Goal: Find specific fact: Find contact information

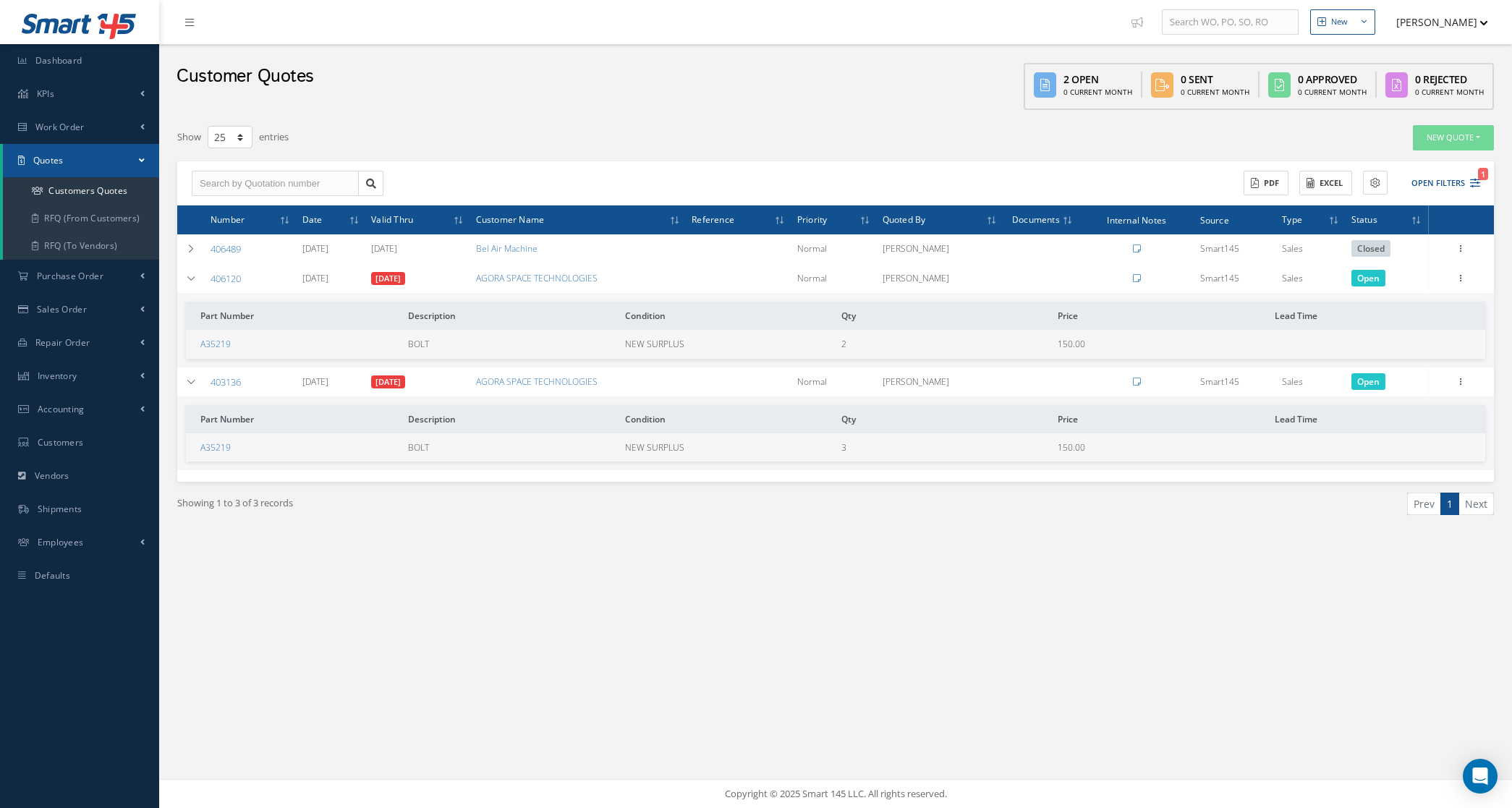
select select "25"
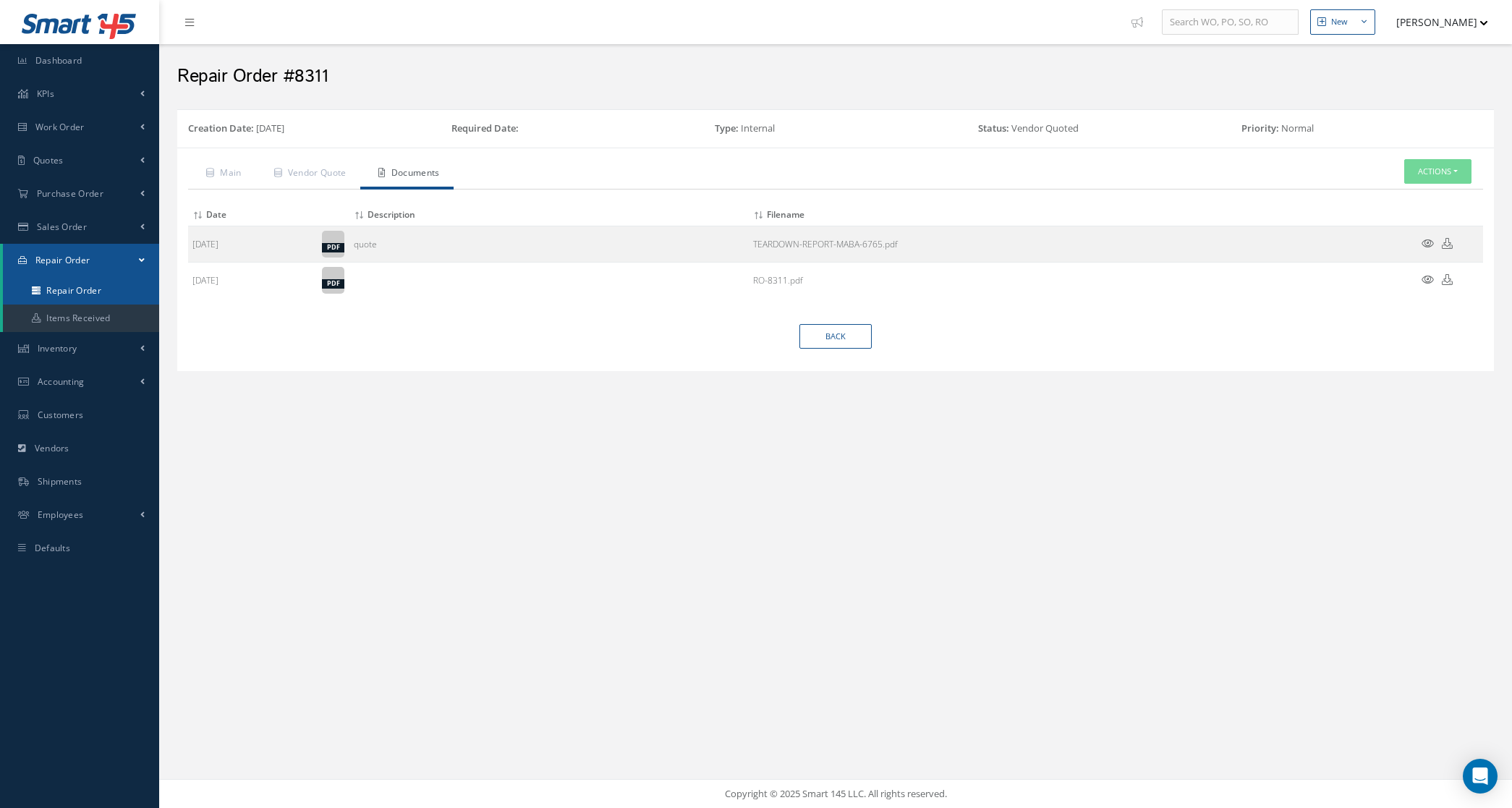
click at [70, 286] on link "Repair Order" at bounding box center [81, 290] width 156 height 27
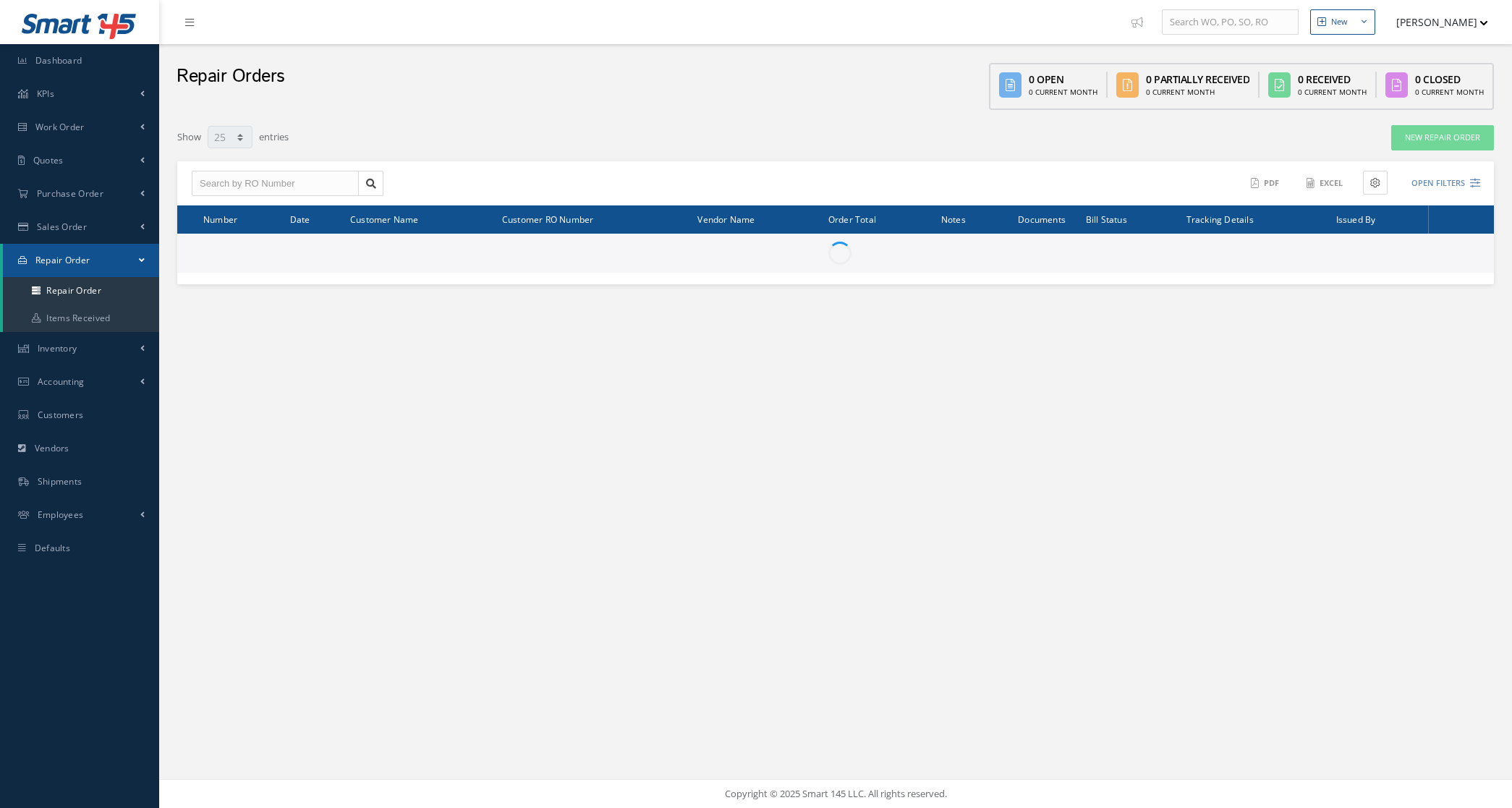
select select "25"
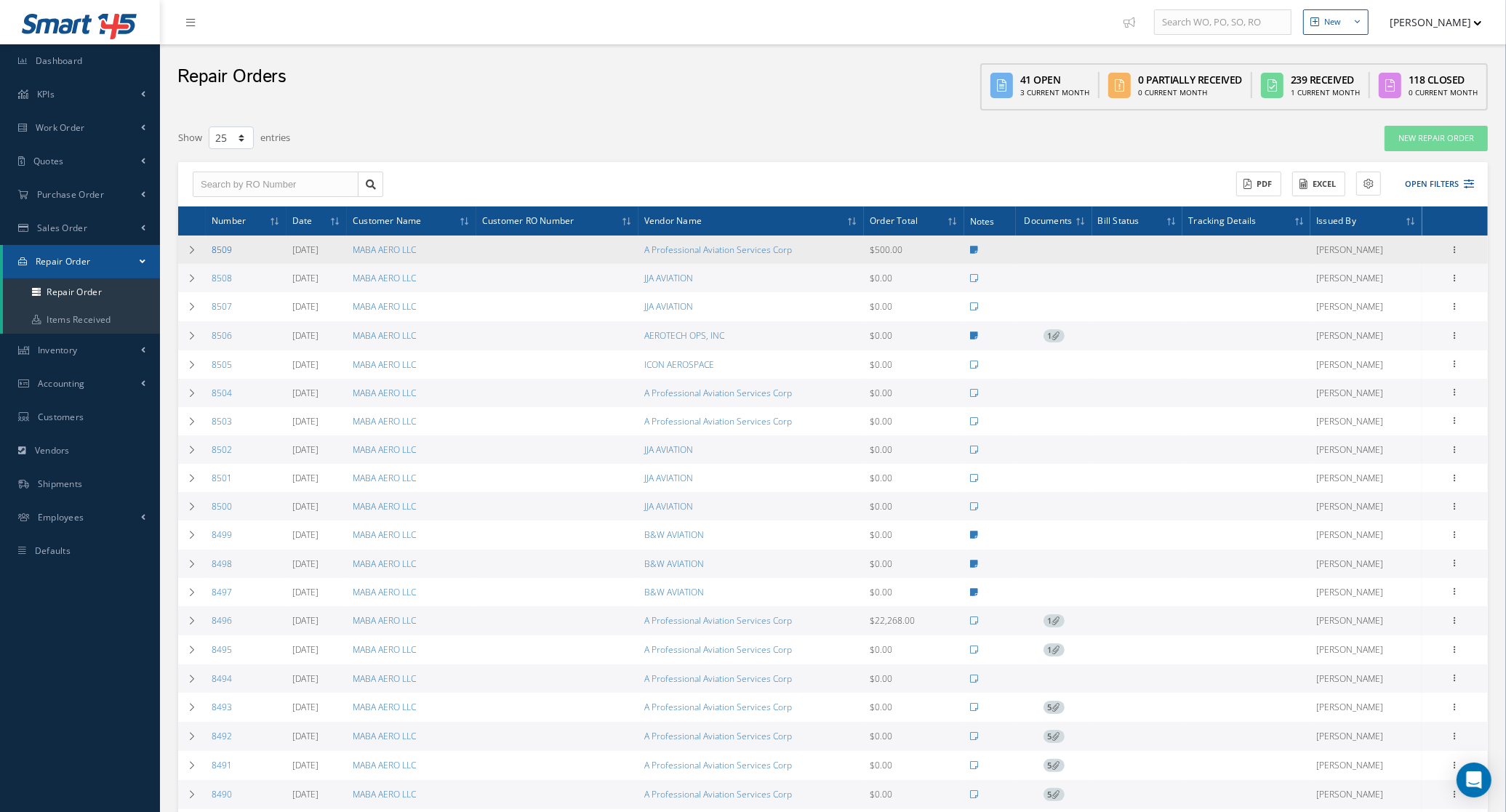
click at [223, 248] on link "8509" at bounding box center [222, 249] width 21 height 13
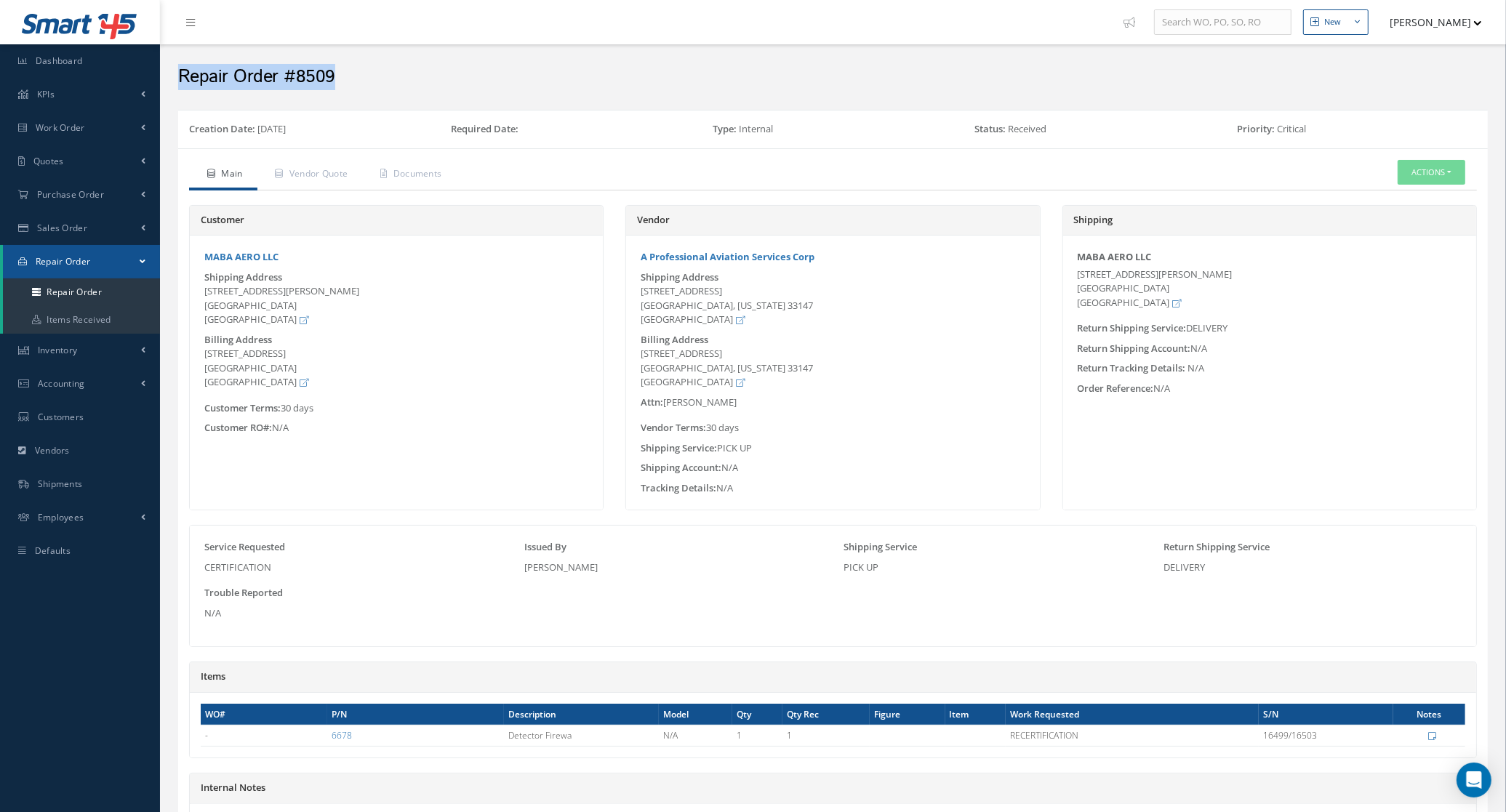
drag, startPoint x: 355, startPoint y: 71, endPoint x: 164, endPoint y: 78, distance: 191.1
click at [164, 78] on div "Repair Order #8509" at bounding box center [832, 73] width 1345 height 58
copy h2 "Repair Order #8509"
click at [82, 283] on link "Repair Order" at bounding box center [81, 291] width 157 height 27
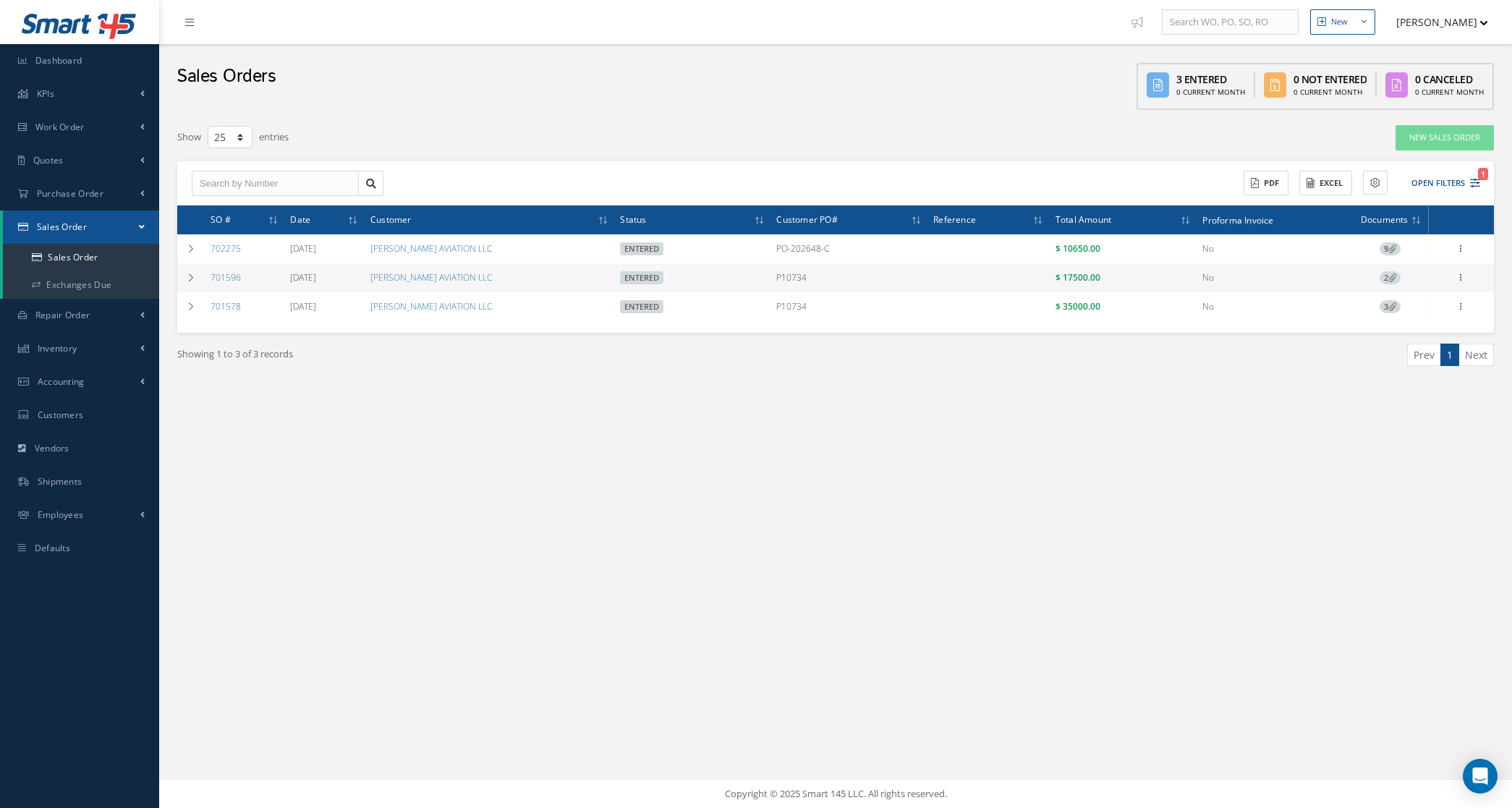
select select "25"
click at [63, 262] on link "Sales Order" at bounding box center [81, 257] width 156 height 27
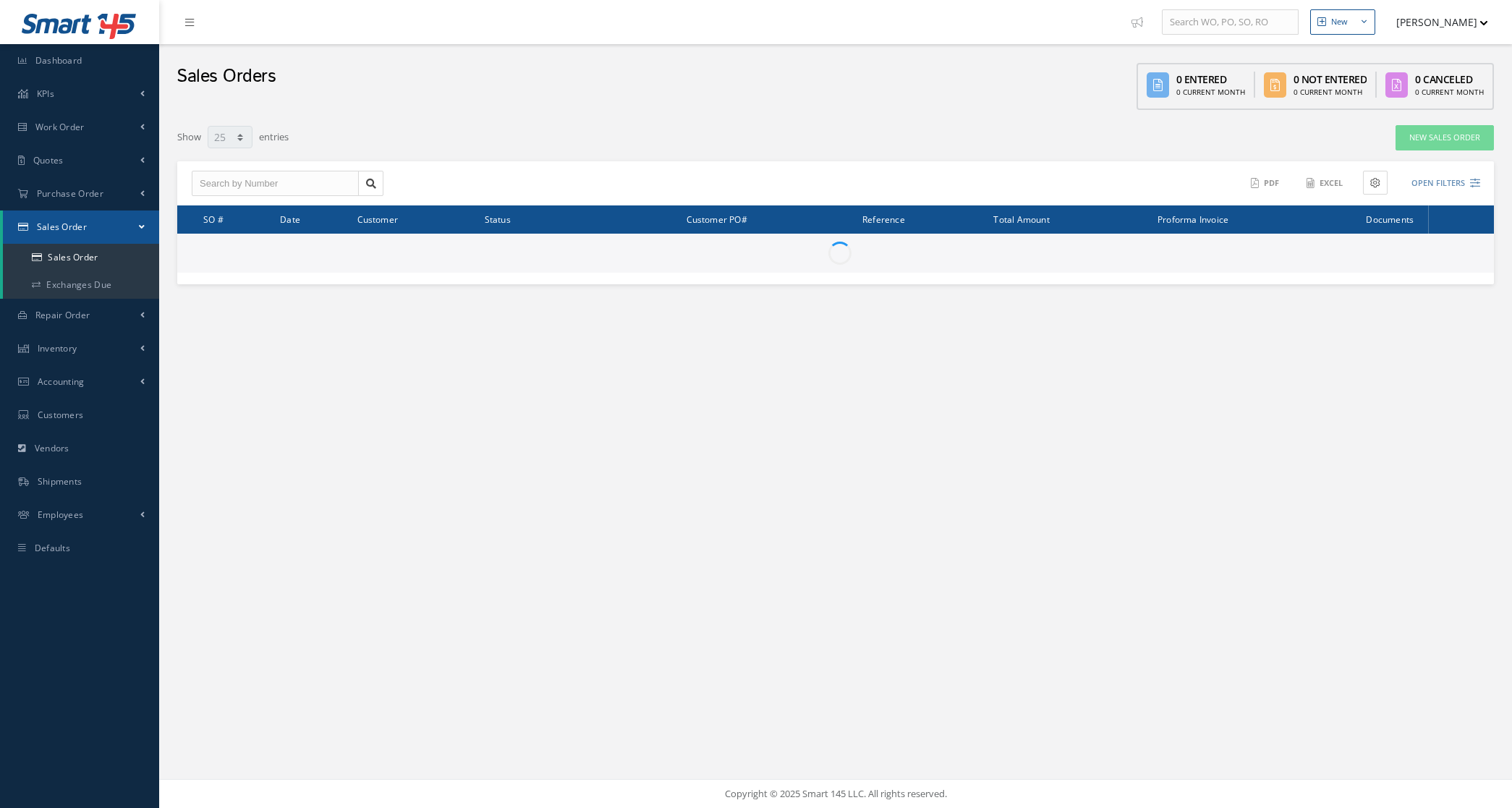
select select "25"
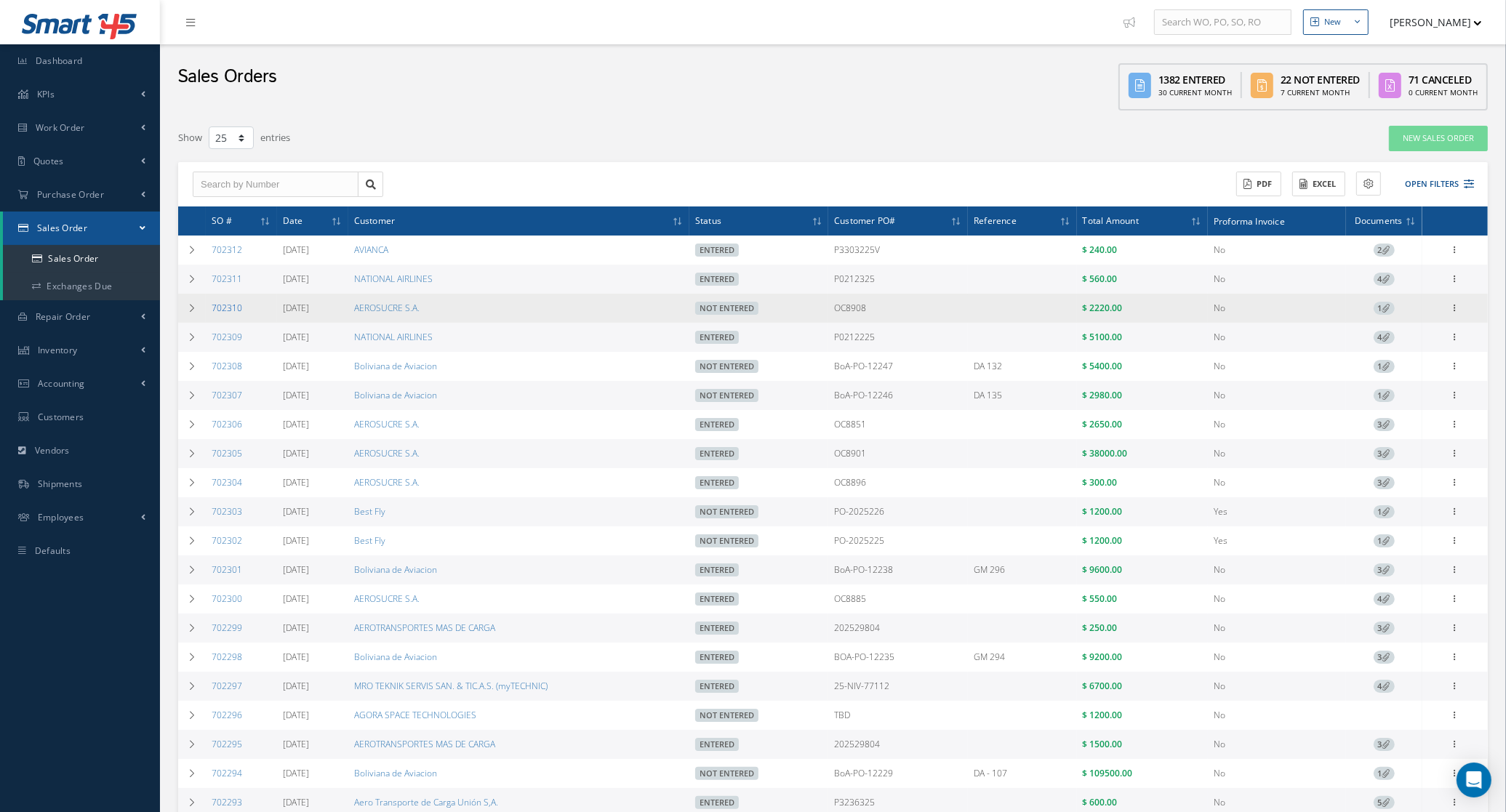
click at [219, 310] on link "702310" at bounding box center [226, 308] width 30 height 13
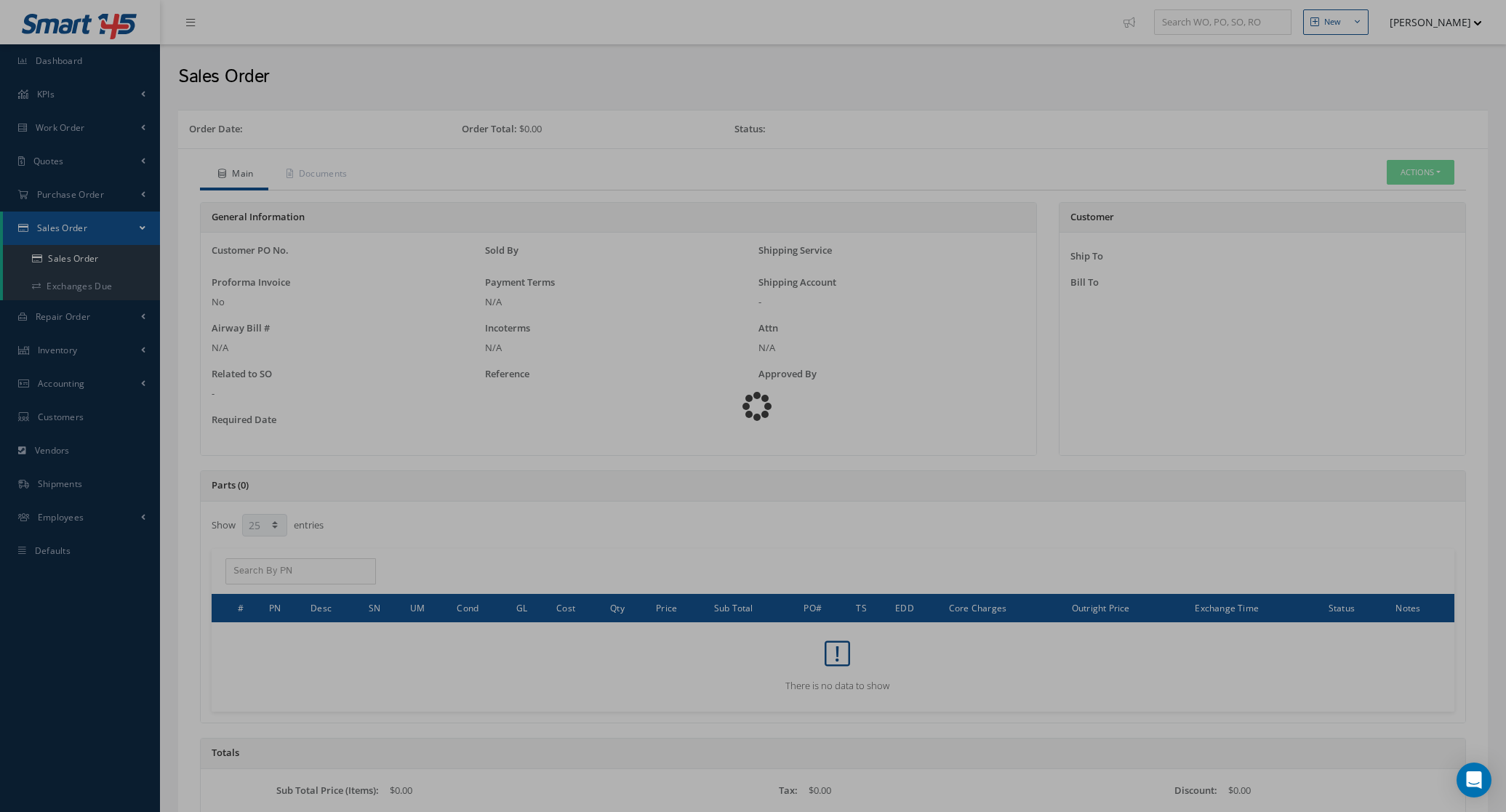
select select "25"
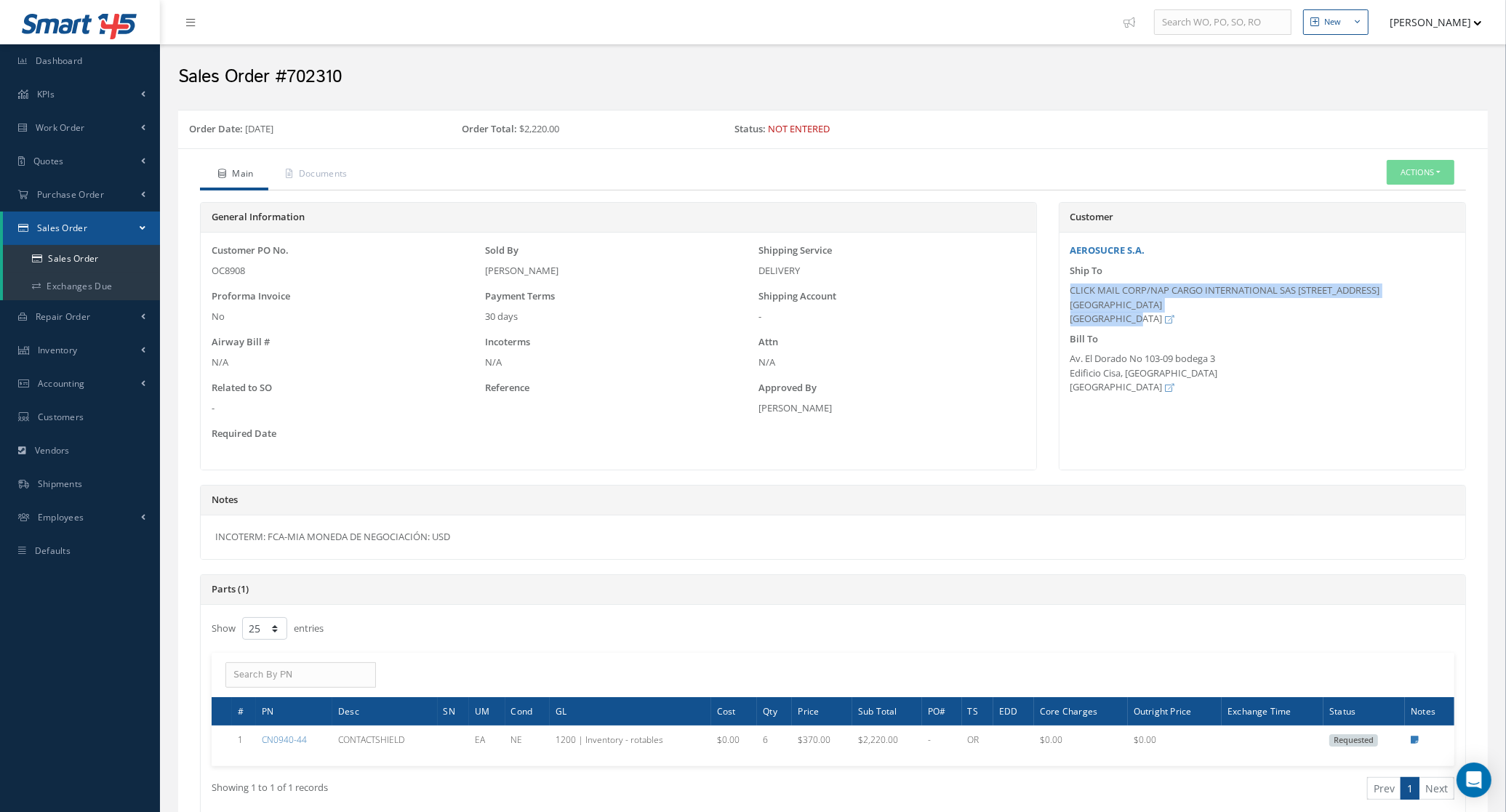
drag, startPoint x: 1128, startPoint y: 315, endPoint x: 1080, endPoint y: 283, distance: 57.7
click at [1080, 283] on div "Ship To CLICK MAIL CORP/NAP CARGO INTERNATIONAL SAS [STREET_ADDRESS]" at bounding box center [1262, 295] width 405 height 63
copy div "CLICK MAIL CORP/NAP CARGO INTERNATIONAL SAS [STREET_ADDRESS]"
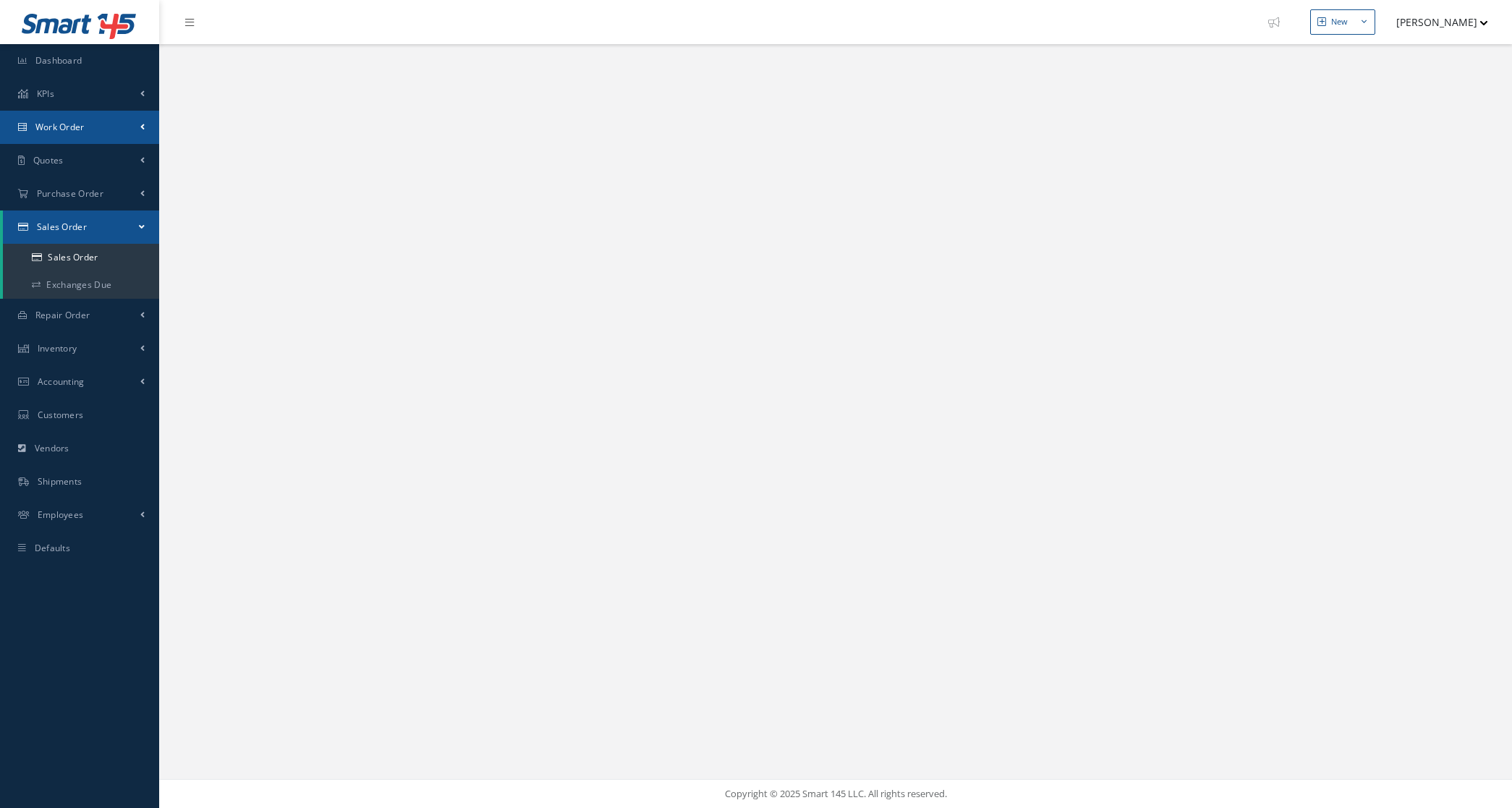
select select "25"
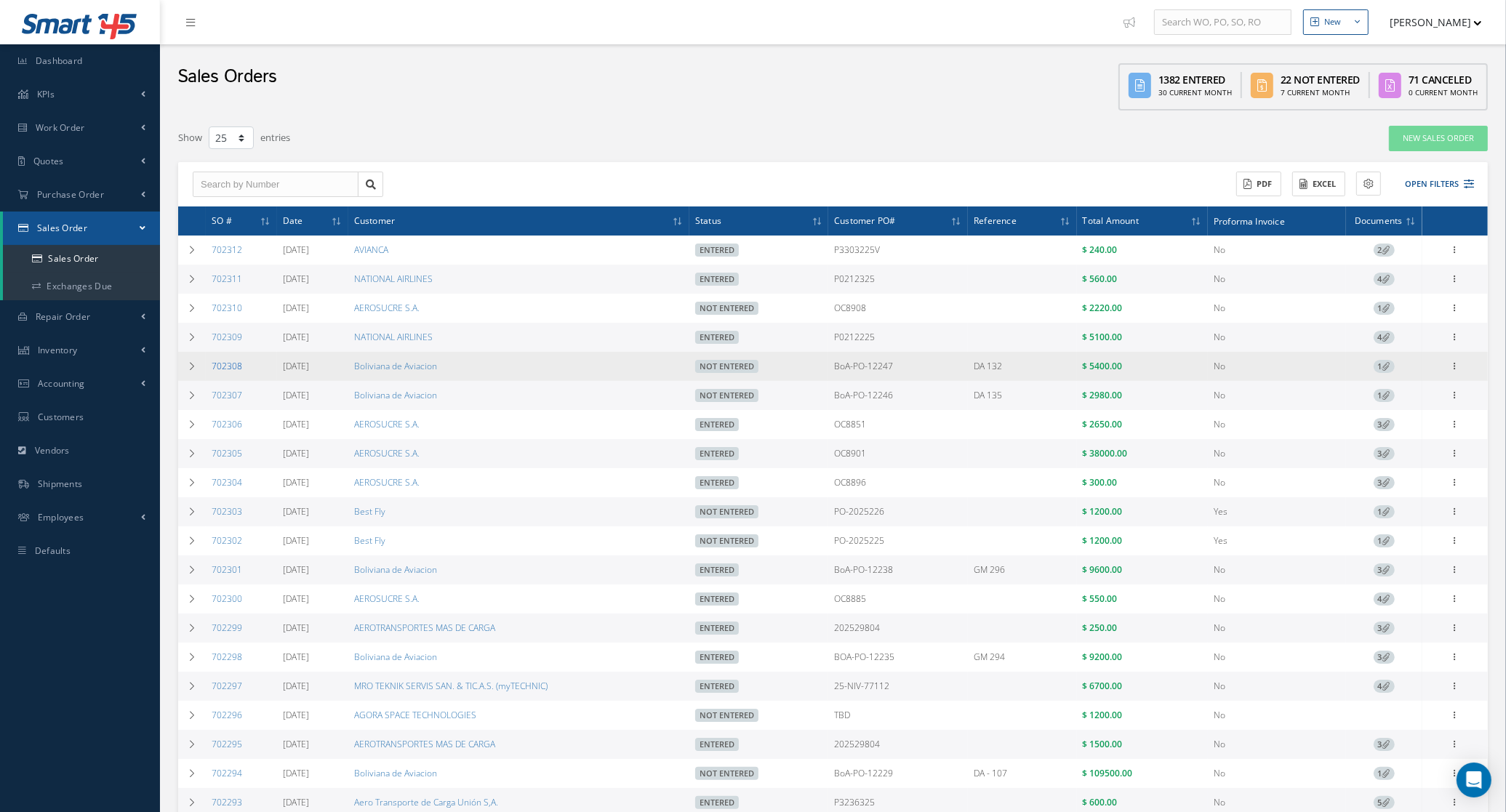
click at [217, 369] on link "702308" at bounding box center [226, 366] width 30 height 13
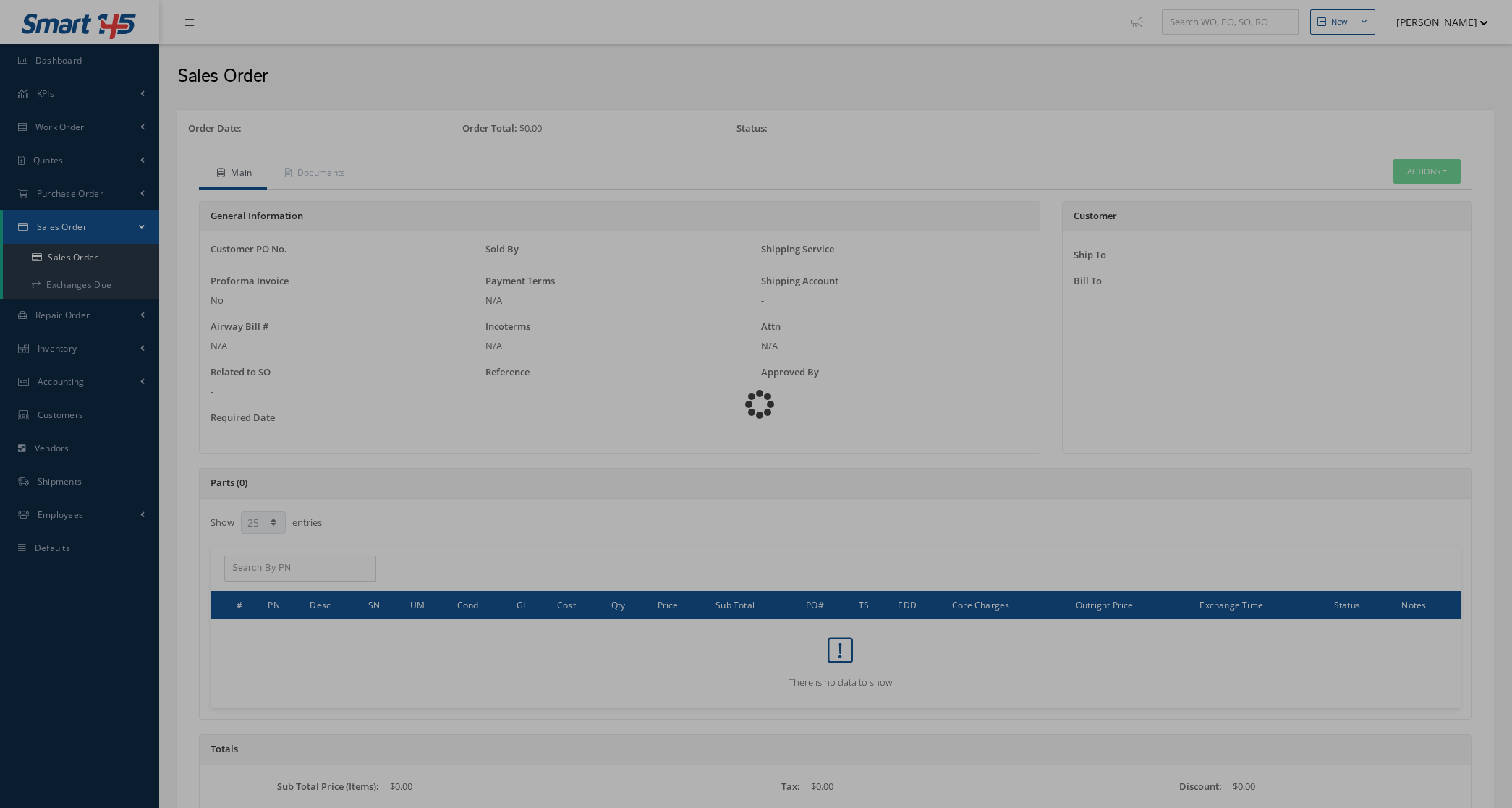
select select "25"
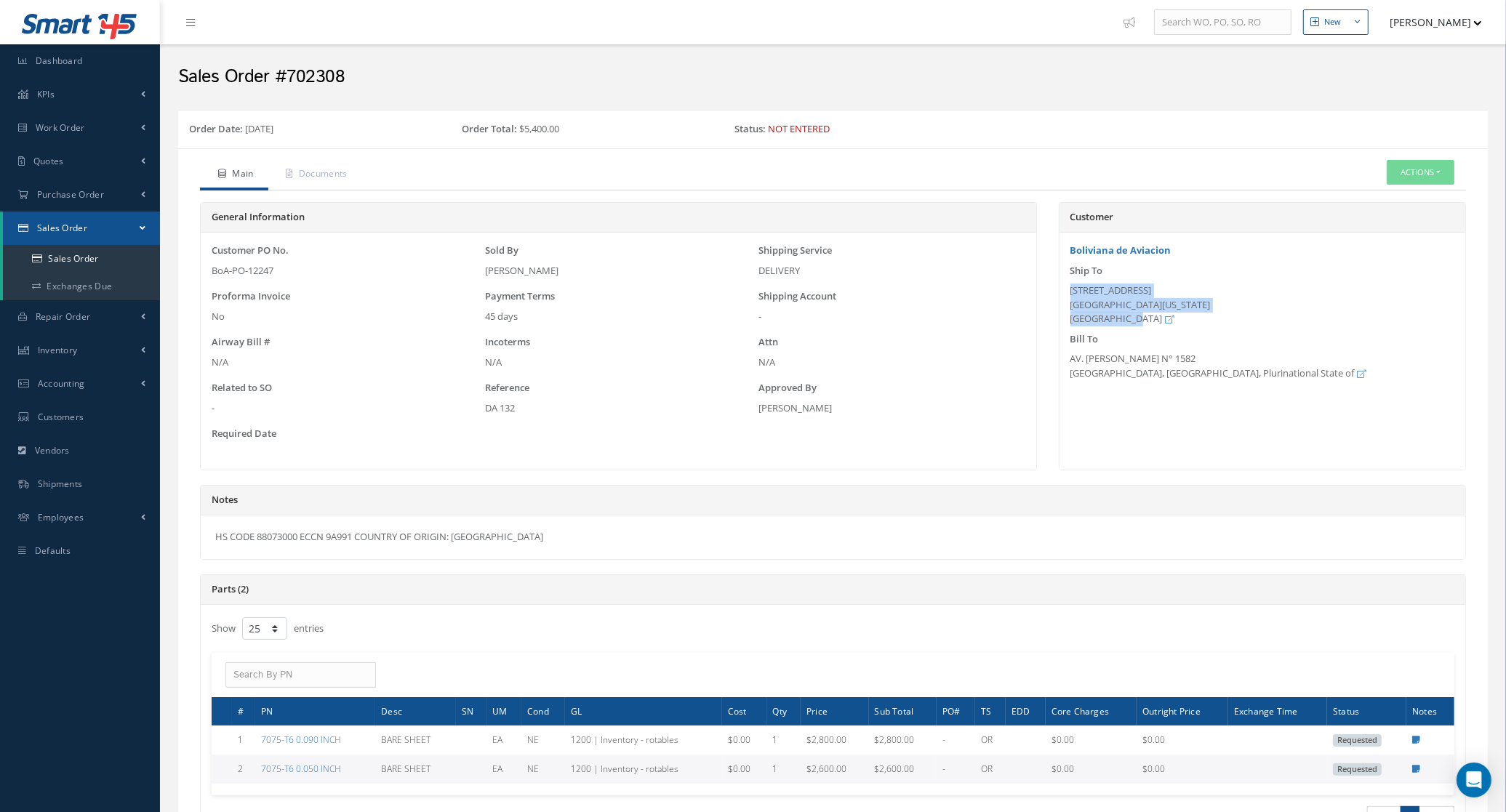
drag, startPoint x: 1128, startPoint y: 319, endPoint x: 1063, endPoint y: 294, distance: 69.6
click at [1063, 294] on div "Ship To [STREET_ADDRESS][US_STATE]" at bounding box center [1262, 295] width 405 height 63
copy div "[STREET_ADDRESS][US_STATE]"
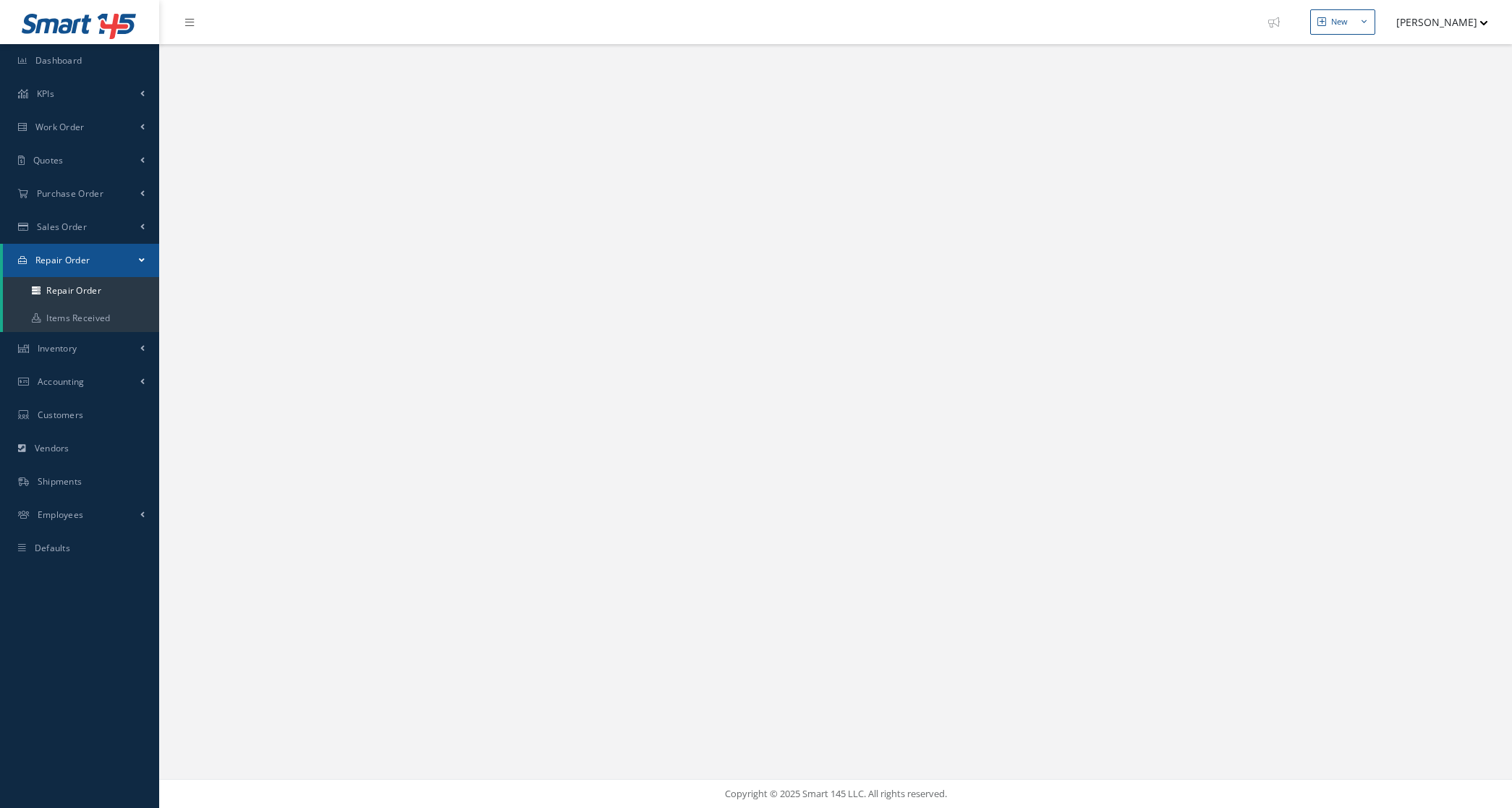
select select "25"
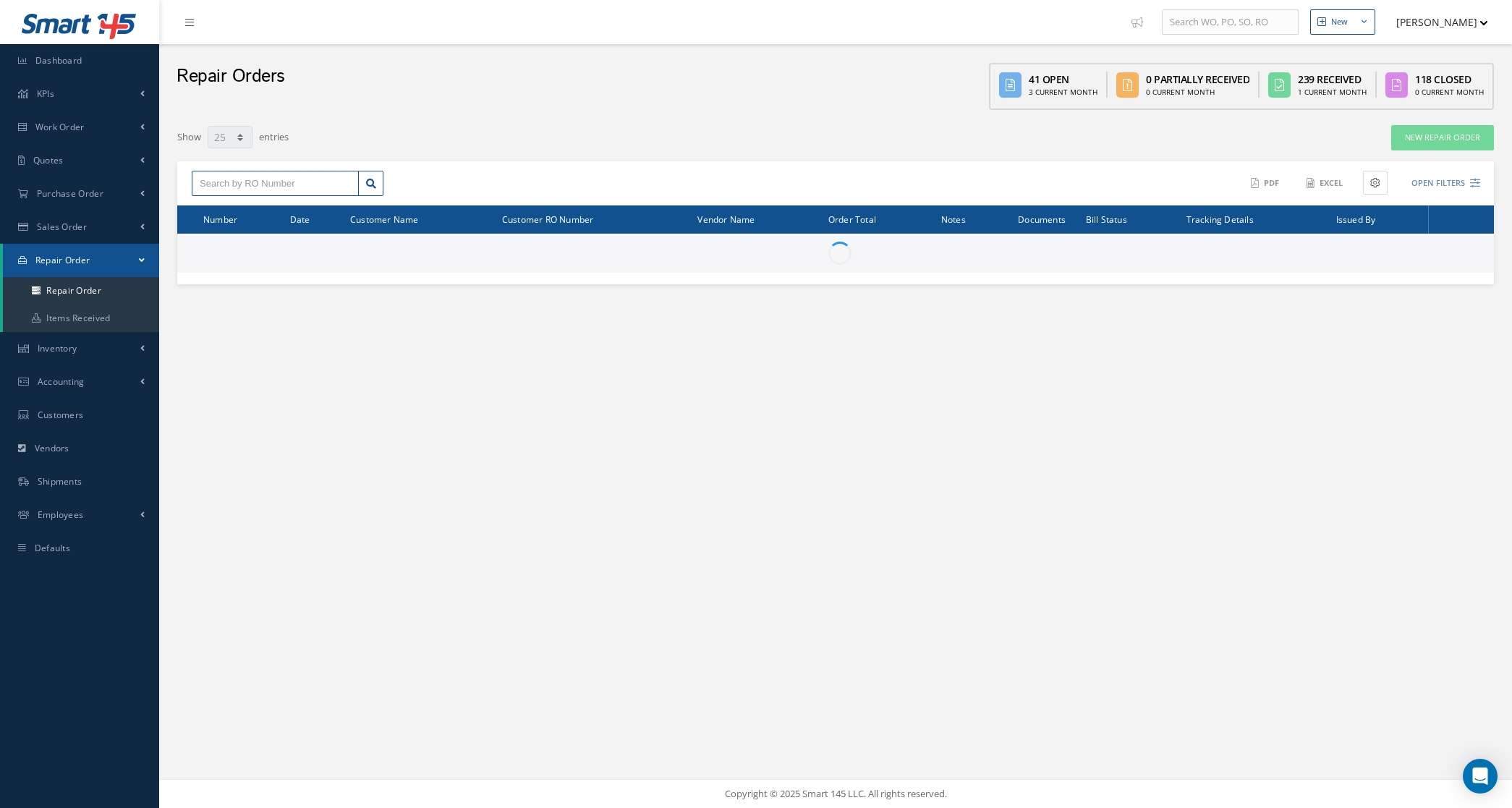
click at [272, 172] on input "text" at bounding box center [275, 183] width 167 height 26
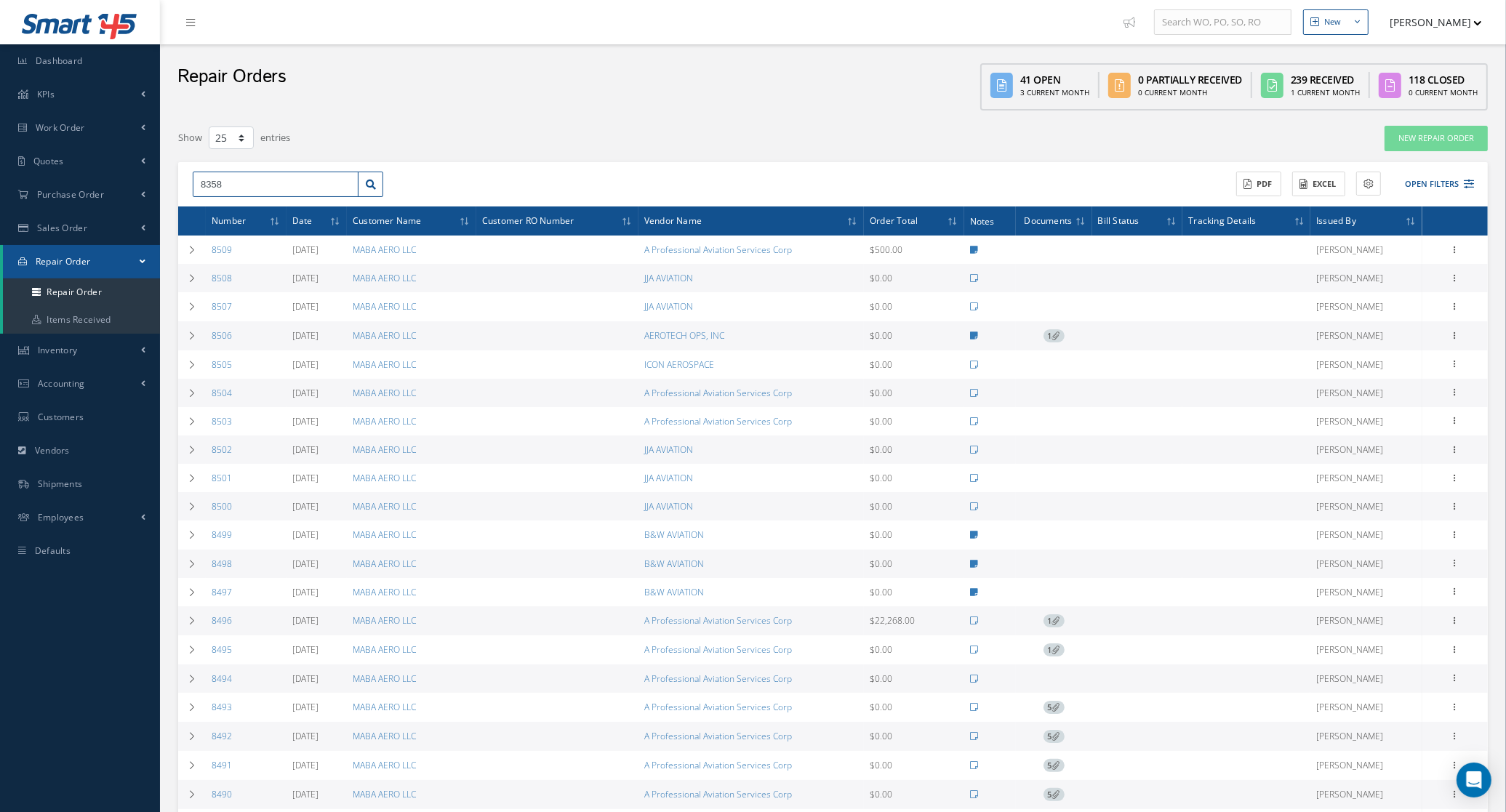
type input "8358"
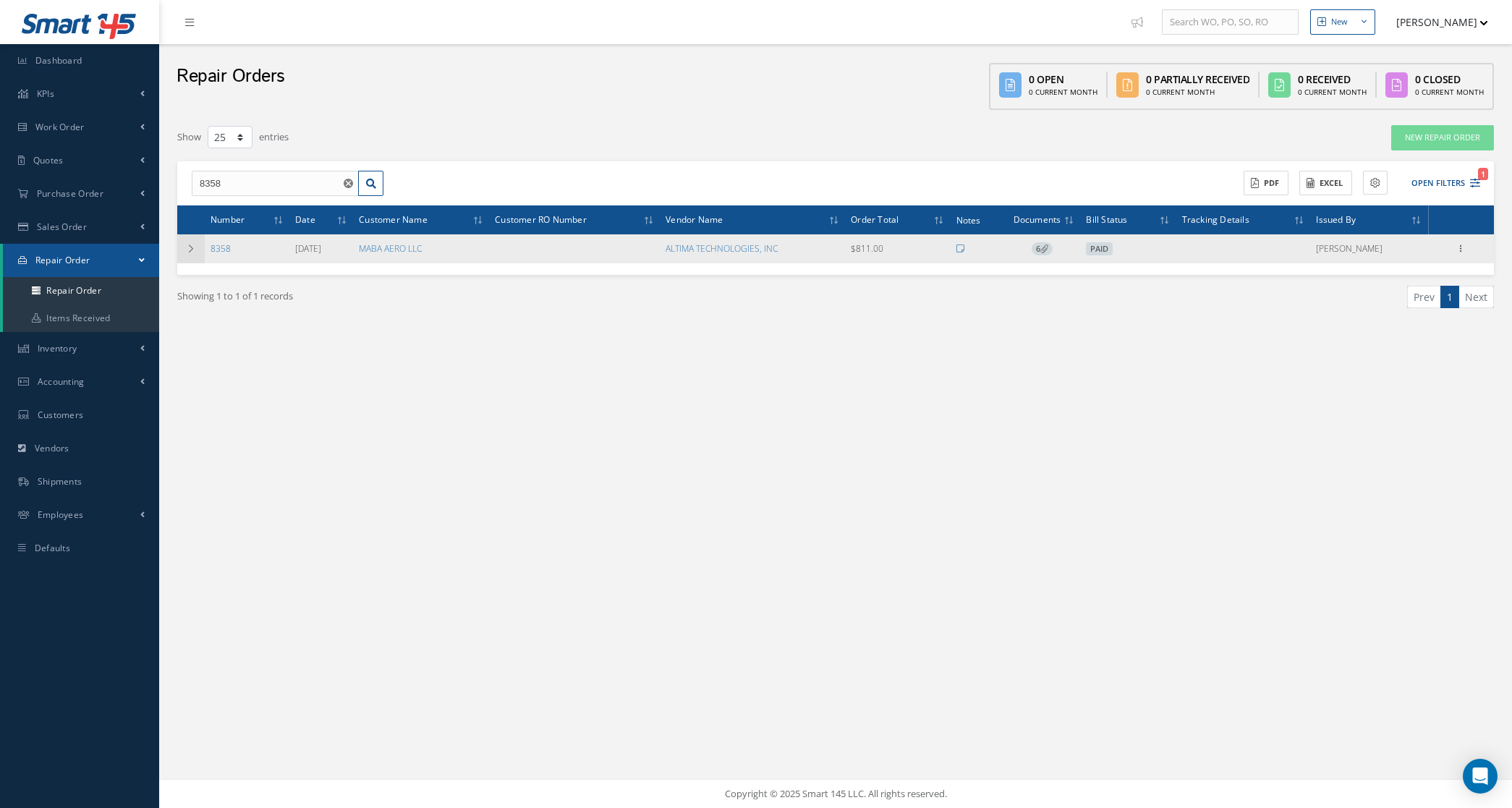
click at [191, 257] on td at bounding box center [191, 248] width 27 height 29
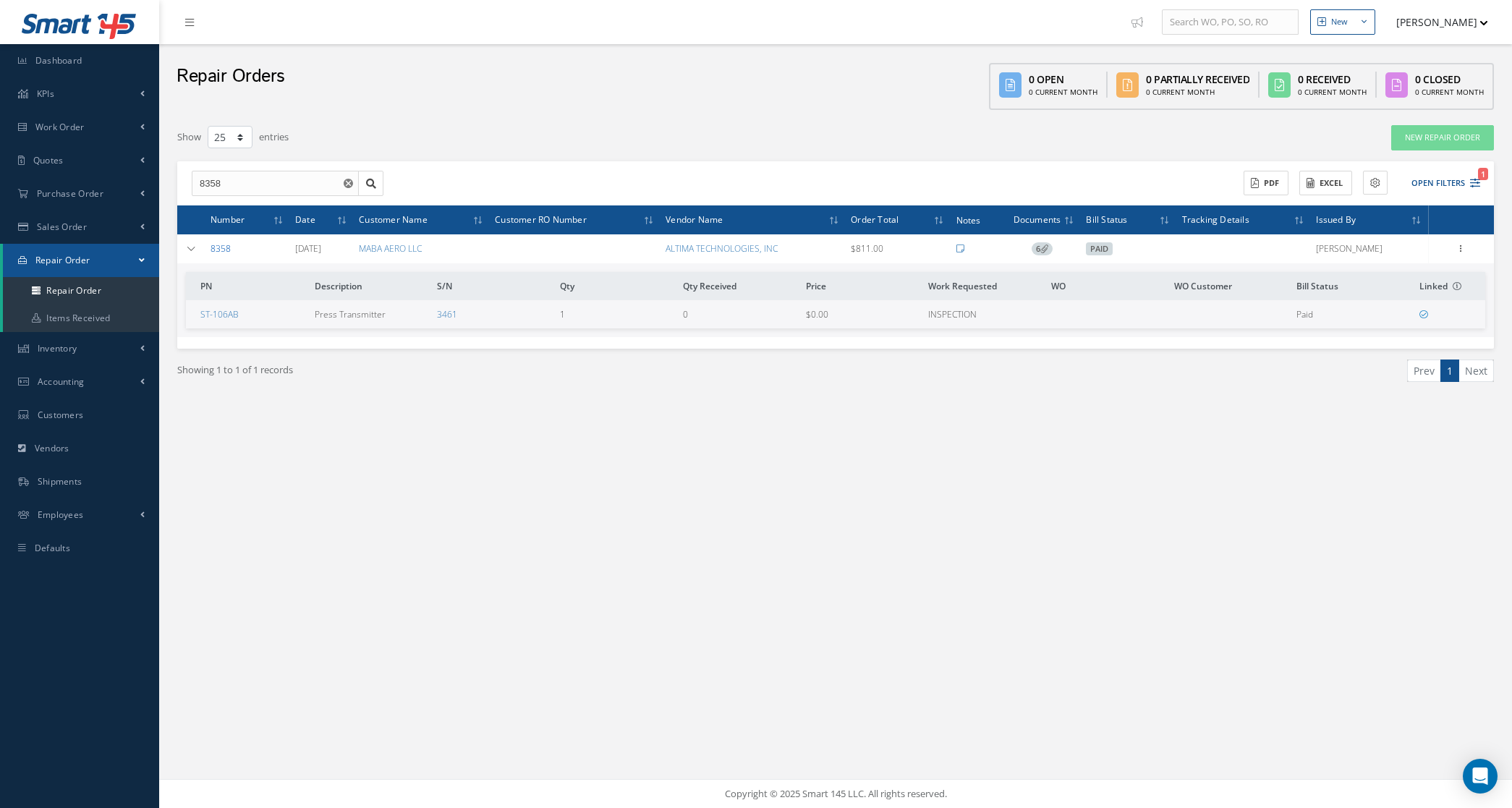
click at [218, 248] on link "8358" at bounding box center [221, 248] width 21 height 13
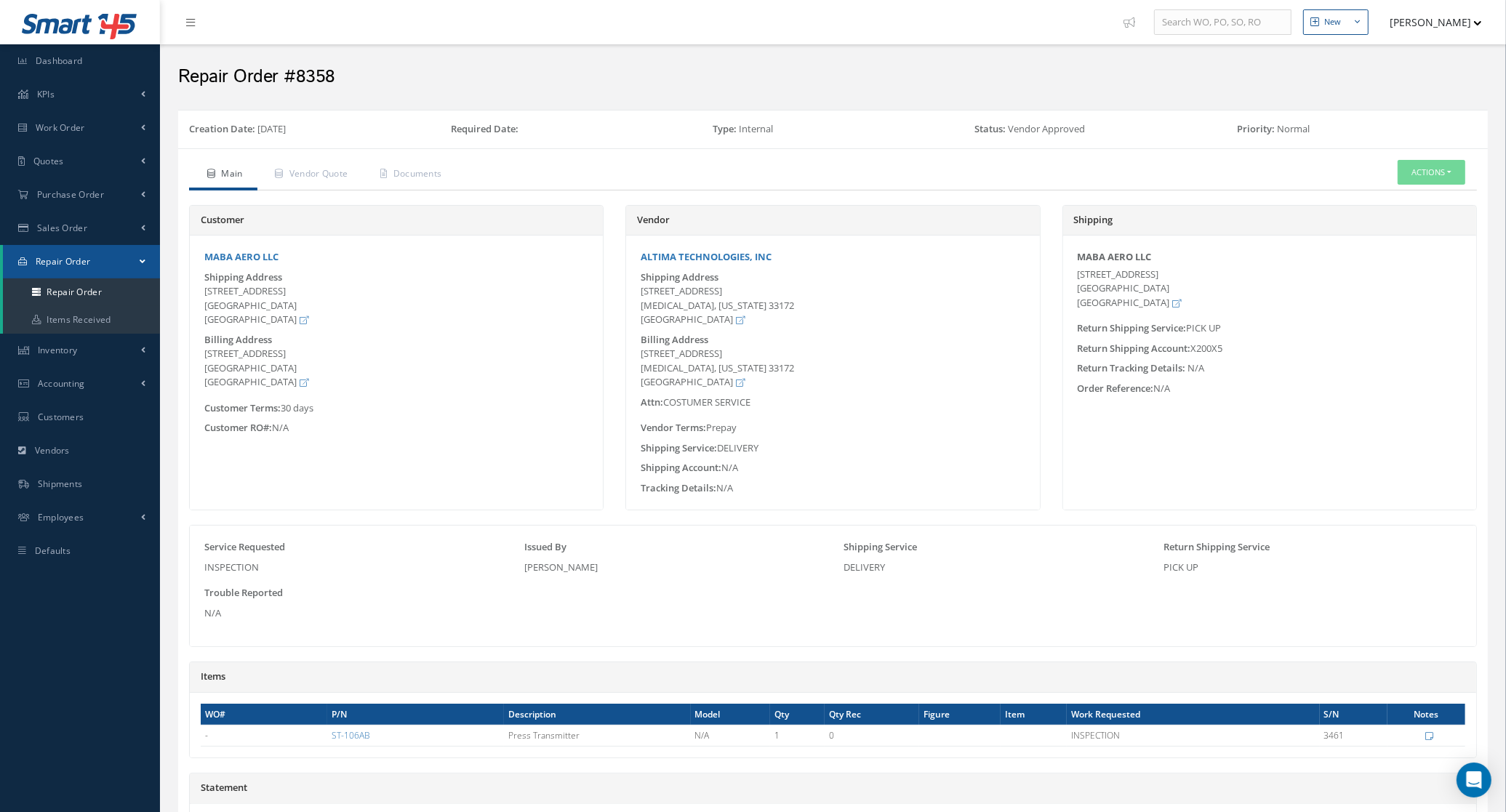
drag, startPoint x: 641, startPoint y: 289, endPoint x: 746, endPoint y: 306, distance: 106.4
click at [746, 306] on div "[STREET_ADDRESS][MEDICAL_DATA][US_STATE]" at bounding box center [832, 305] width 384 height 43
copy div "[STREET_ADDRESS][MEDICAL_DATA][US_STATE]"
